Goal: Task Accomplishment & Management: Complete application form

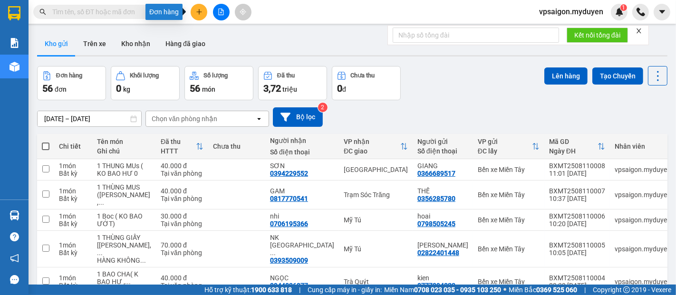
click at [198, 15] on icon "plus" at bounding box center [199, 12] width 7 height 7
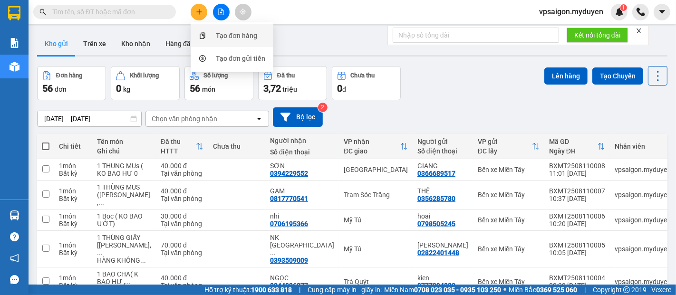
click at [232, 36] on div "Tạo đơn hàng" at bounding box center [236, 35] width 41 height 10
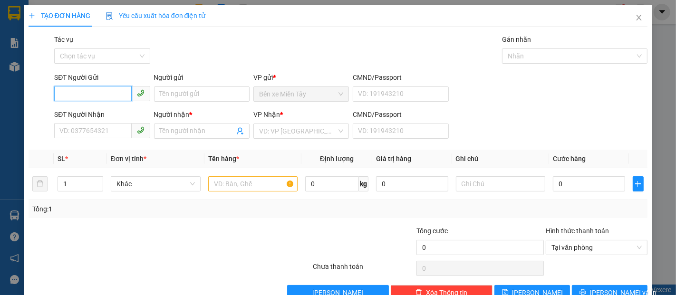
click at [64, 91] on input "SĐT Người Gửi" at bounding box center [92, 93] width 77 height 15
click at [96, 113] on div "0777700246 - LINH" at bounding box center [100, 113] width 83 height 10
type input "0777700246"
type input "LINH"
type input "0794575357"
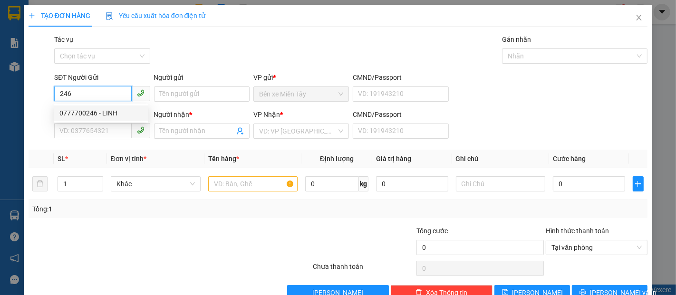
type input "VÂN"
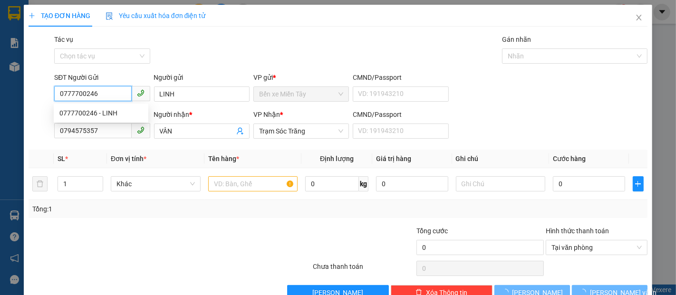
type input "80.000"
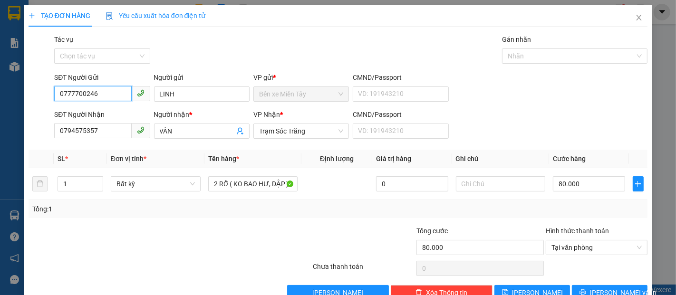
click at [100, 94] on input "0777700246" at bounding box center [92, 93] width 77 height 15
type input "0"
type input "0937660246"
click at [175, 94] on input "LINH" at bounding box center [202, 94] width 96 height 15
type input "L"
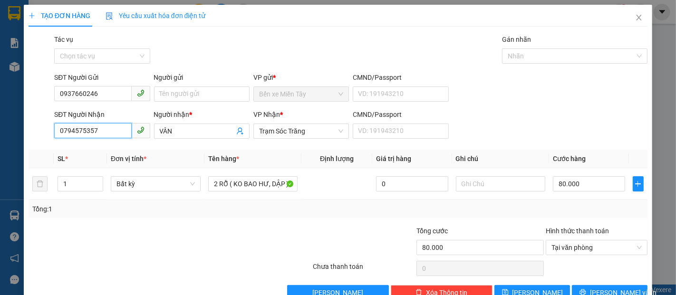
click at [99, 130] on input "0794575357" at bounding box center [92, 130] width 77 height 15
type input "0"
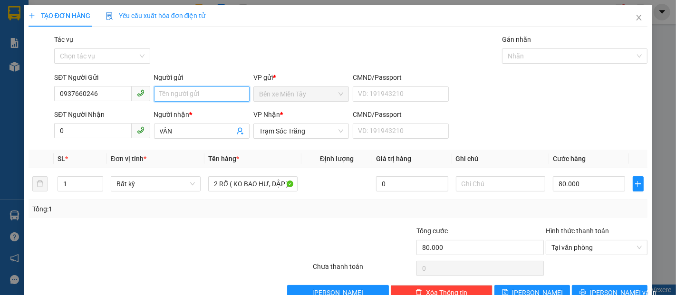
click at [181, 98] on input "Người gửi" at bounding box center [202, 94] width 96 height 15
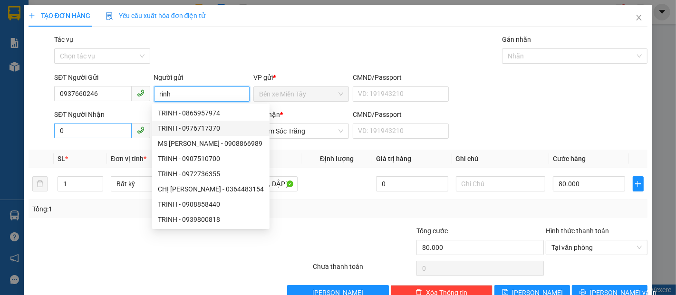
type input "rinh"
click at [90, 130] on input "0" at bounding box center [92, 130] width 77 height 15
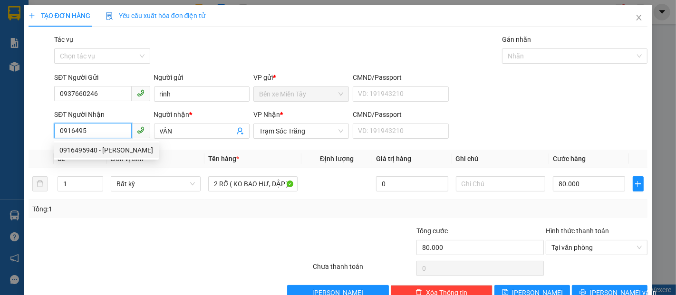
click at [84, 151] on div "0916495940 - [PERSON_NAME]" at bounding box center [106, 150] width 94 height 10
type input "0916495940"
type input "100.000"
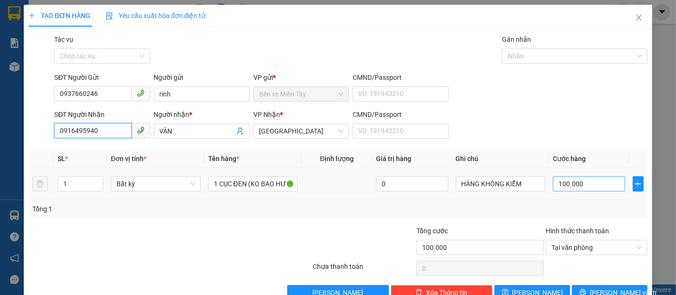
type input "0916495940"
click at [553, 184] on input "100.000" at bounding box center [589, 183] width 72 height 15
type input "4"
type input "40"
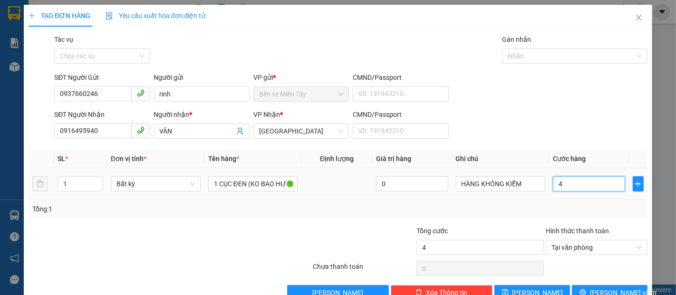
type input "40"
type input "400"
type input "4.000"
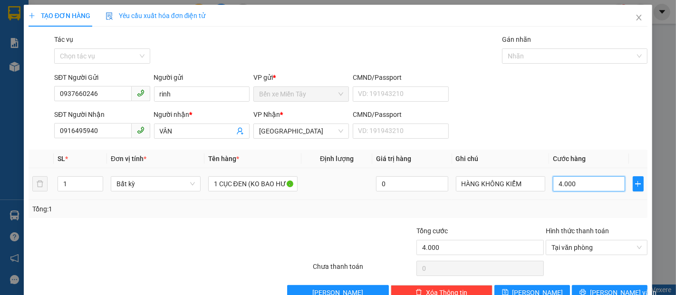
type input "40.000"
click at [600, 288] on span "[PERSON_NAME] và In" at bounding box center [623, 293] width 67 height 10
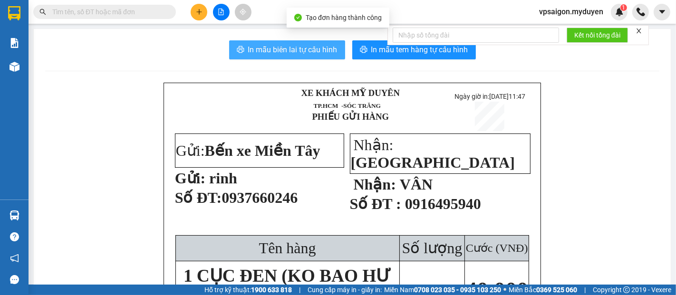
click at [315, 45] on span "In mẫu biên lai tự cấu hình" at bounding box center [292, 50] width 89 height 12
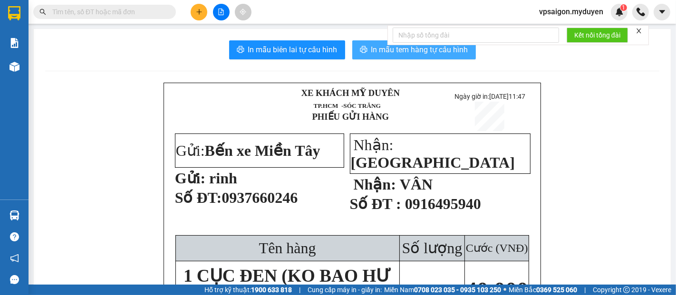
click at [394, 54] on span "In mẫu tem hàng tự cấu hình" at bounding box center [419, 50] width 97 height 12
